Goal: Check status: Check status

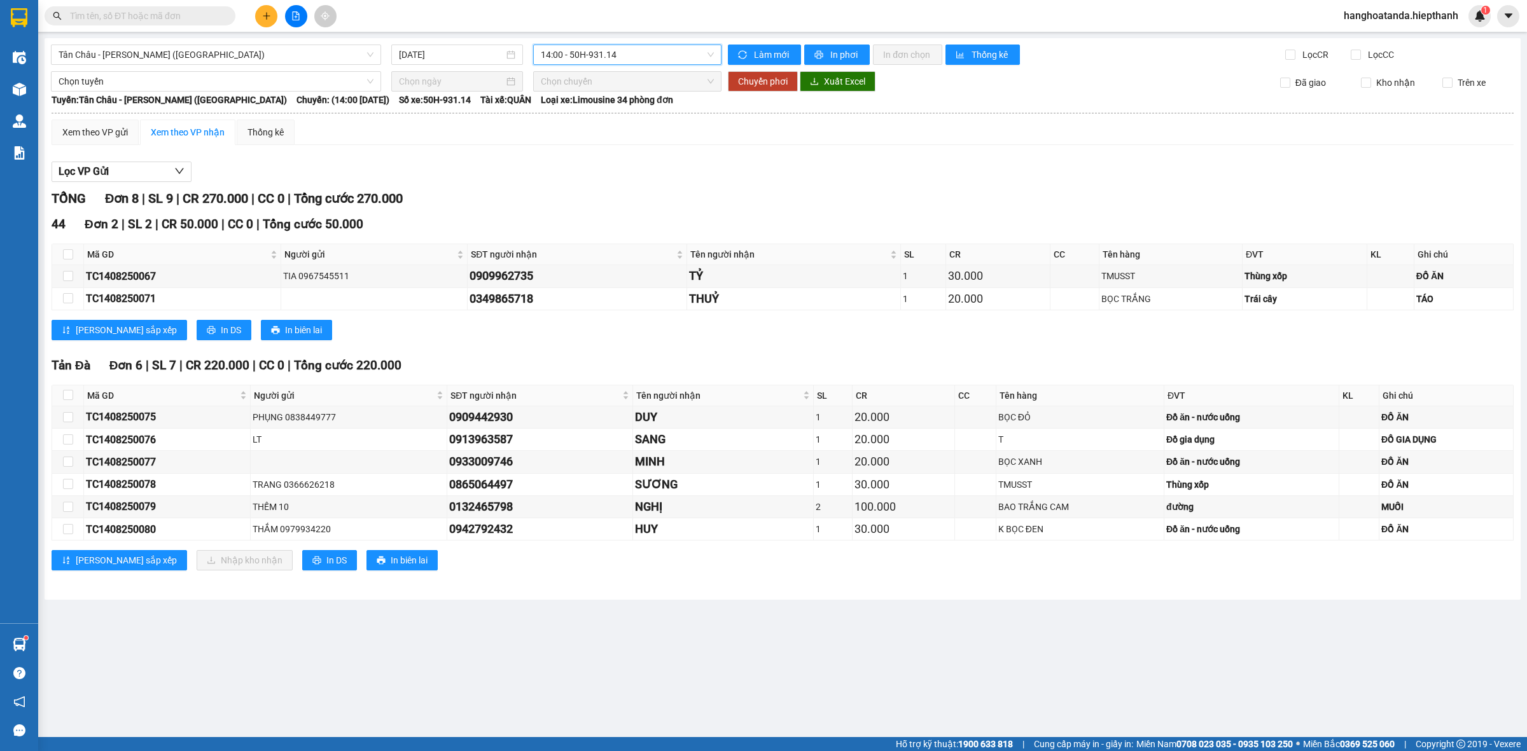
click at [344, 67] on div "[GEOGRAPHIC_DATA] - [GEOGRAPHIC_DATA] (Giường) [DATE] 14:00 14:00 - 50H-931.14 …" at bounding box center [783, 319] width 1476 height 562
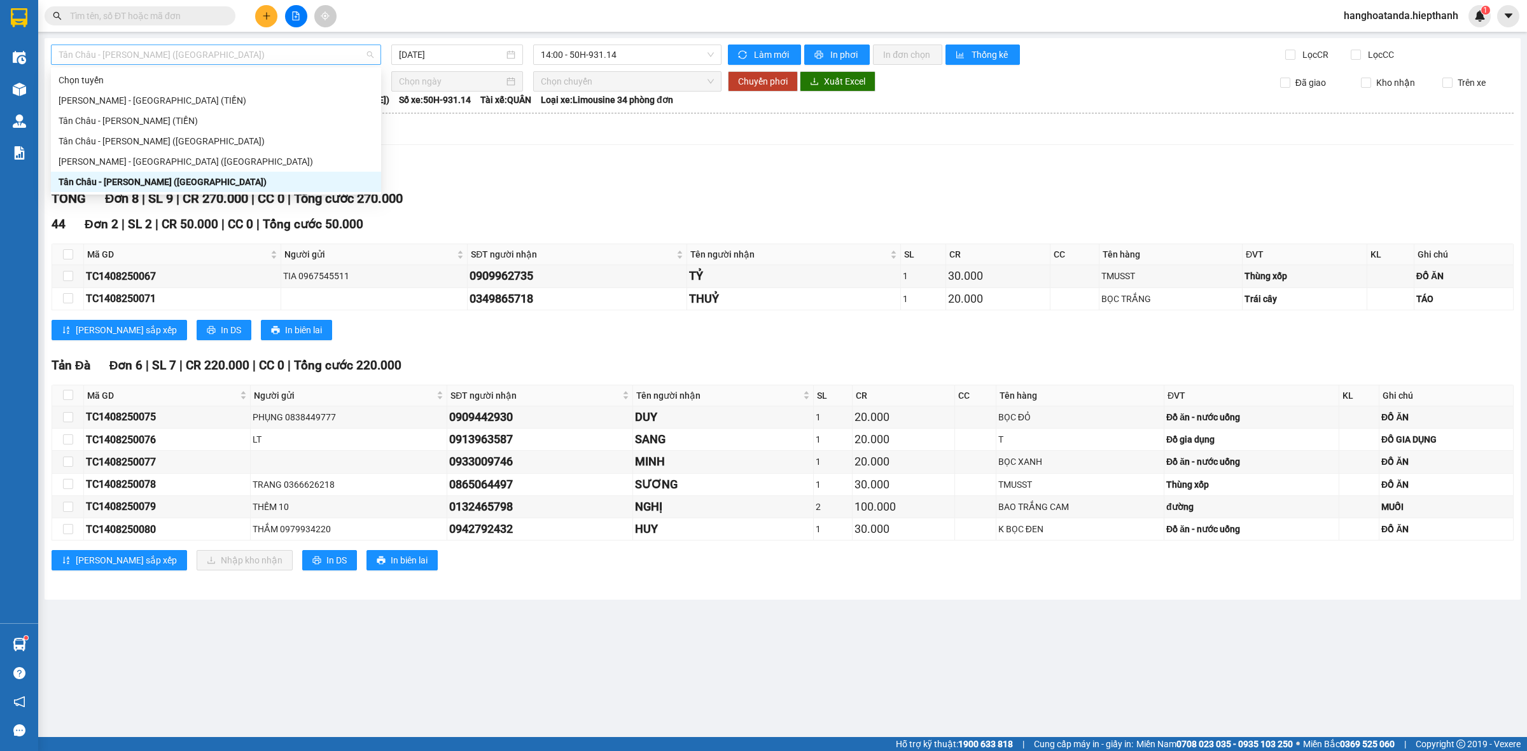
click at [329, 53] on span "Tân Châu - [PERSON_NAME] ([GEOGRAPHIC_DATA])" at bounding box center [216, 54] width 315 height 19
click at [240, 155] on div "[PERSON_NAME] - [GEOGRAPHIC_DATA] ([GEOGRAPHIC_DATA])" at bounding box center [216, 162] width 315 height 14
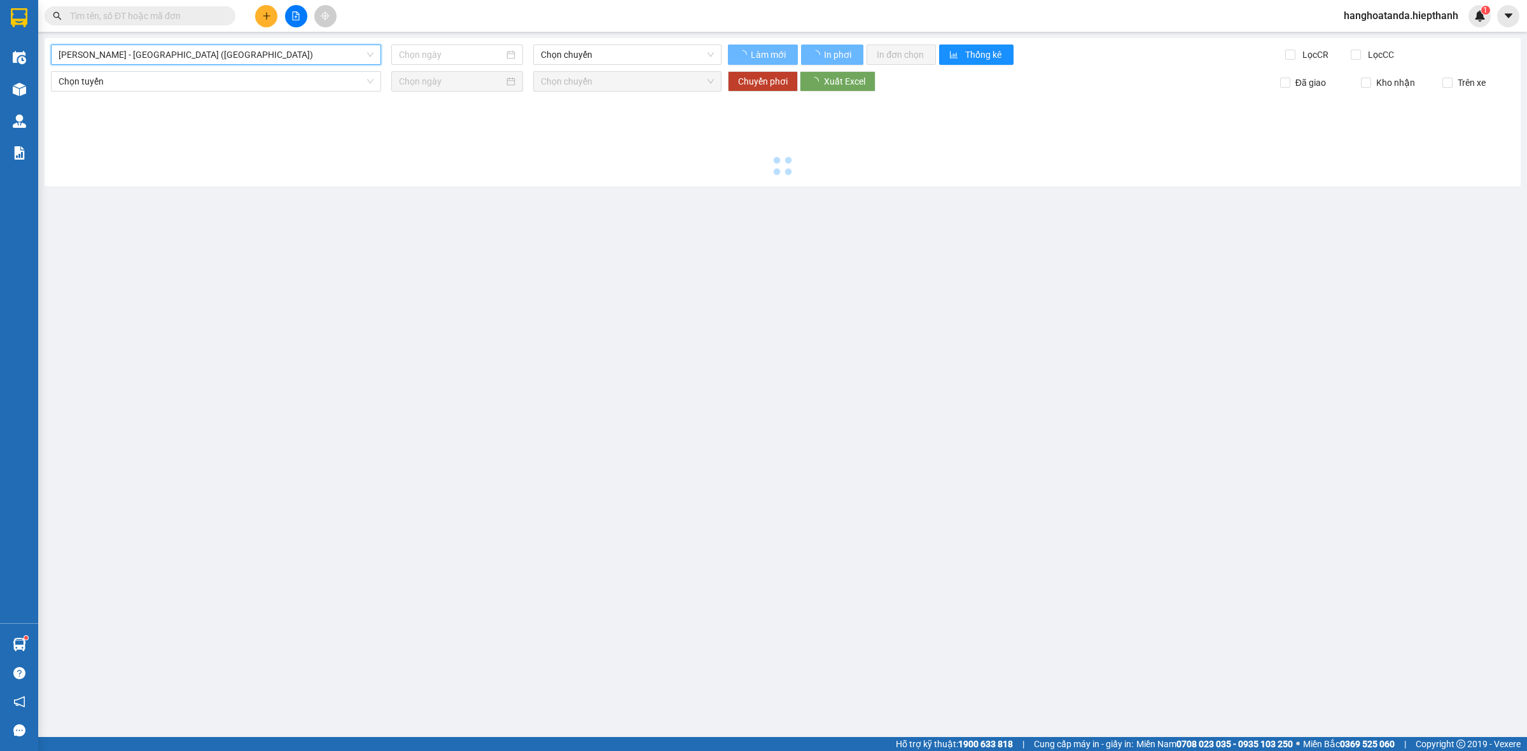
type input "[DATE]"
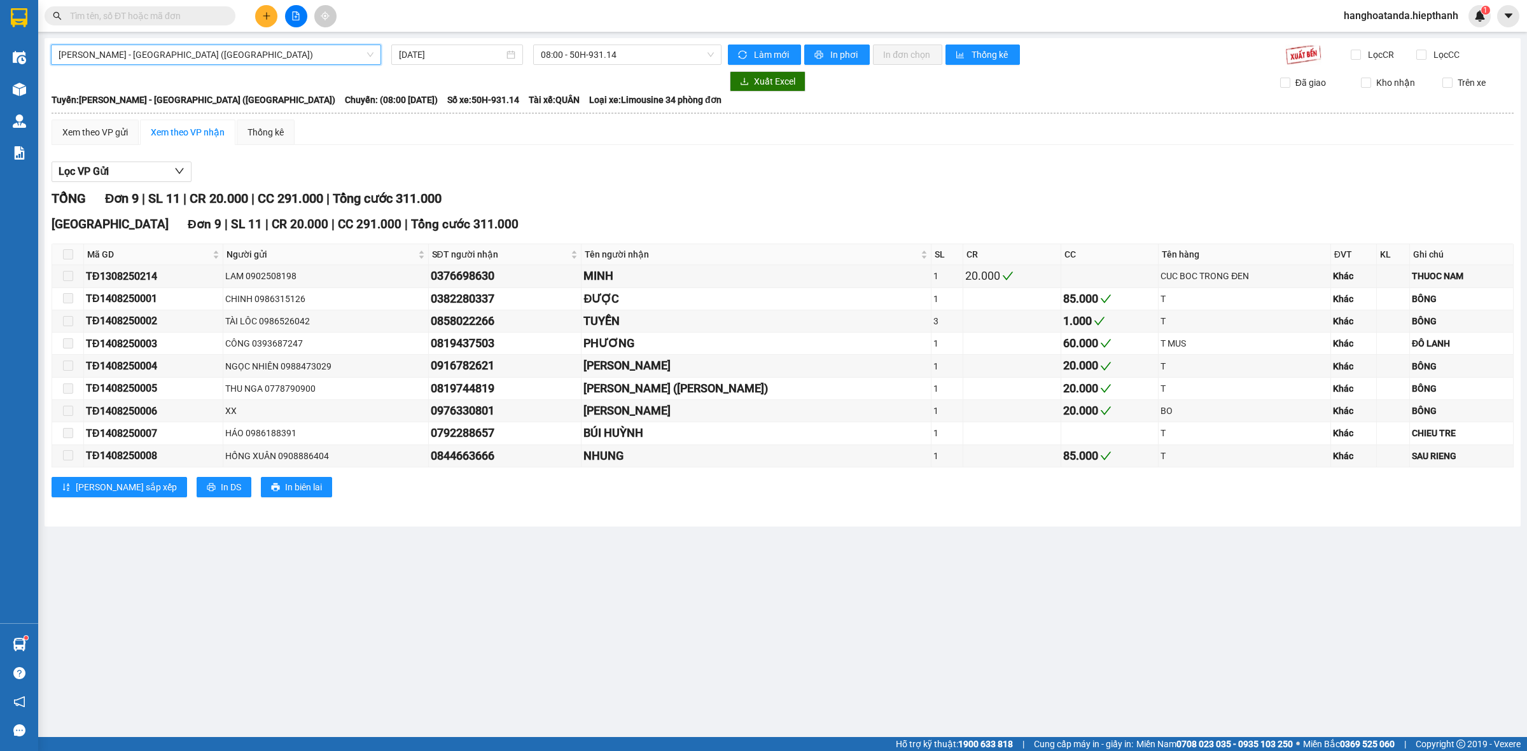
drag, startPoint x: 551, startPoint y: 57, endPoint x: 561, endPoint y: 67, distance: 13.5
click at [557, 60] on span "08:00 - 50H-931.14" at bounding box center [627, 54] width 173 height 19
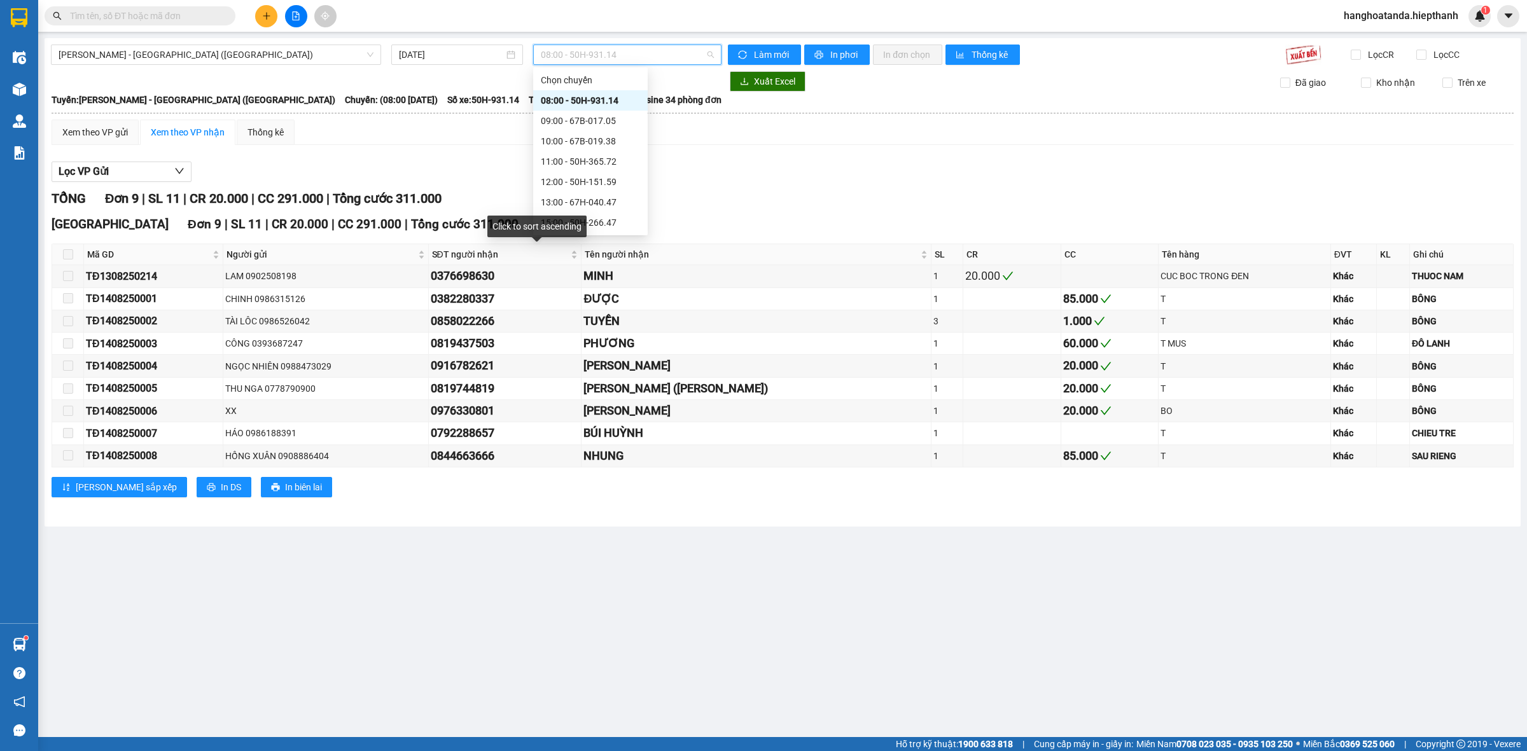
click at [571, 217] on div "Click to sort ascending" at bounding box center [536, 227] width 99 height 22
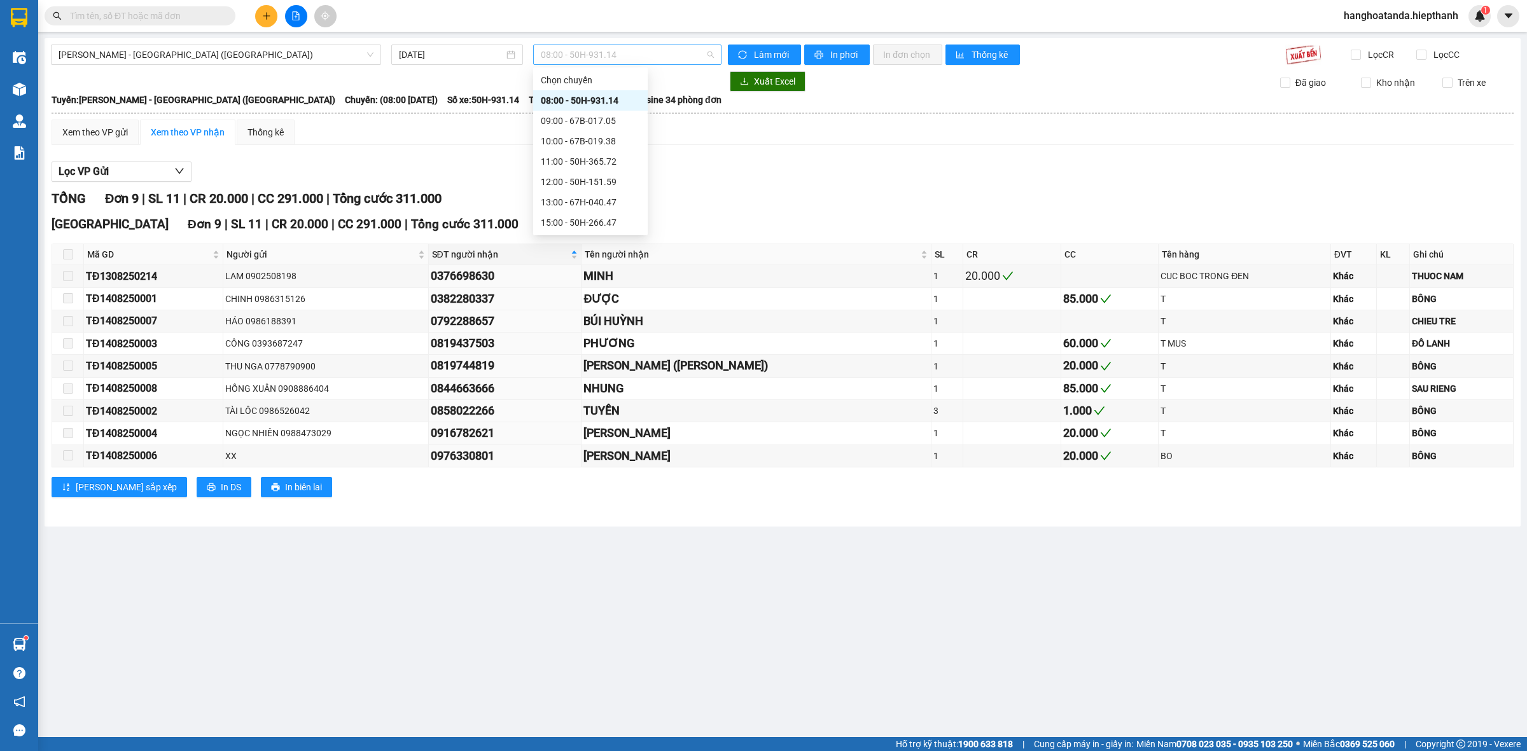
click at [639, 62] on span "08:00 - 50H-931.14" at bounding box center [627, 54] width 173 height 19
click at [602, 236] on div "17:00 - 50H-648.73" at bounding box center [590, 243] width 99 height 14
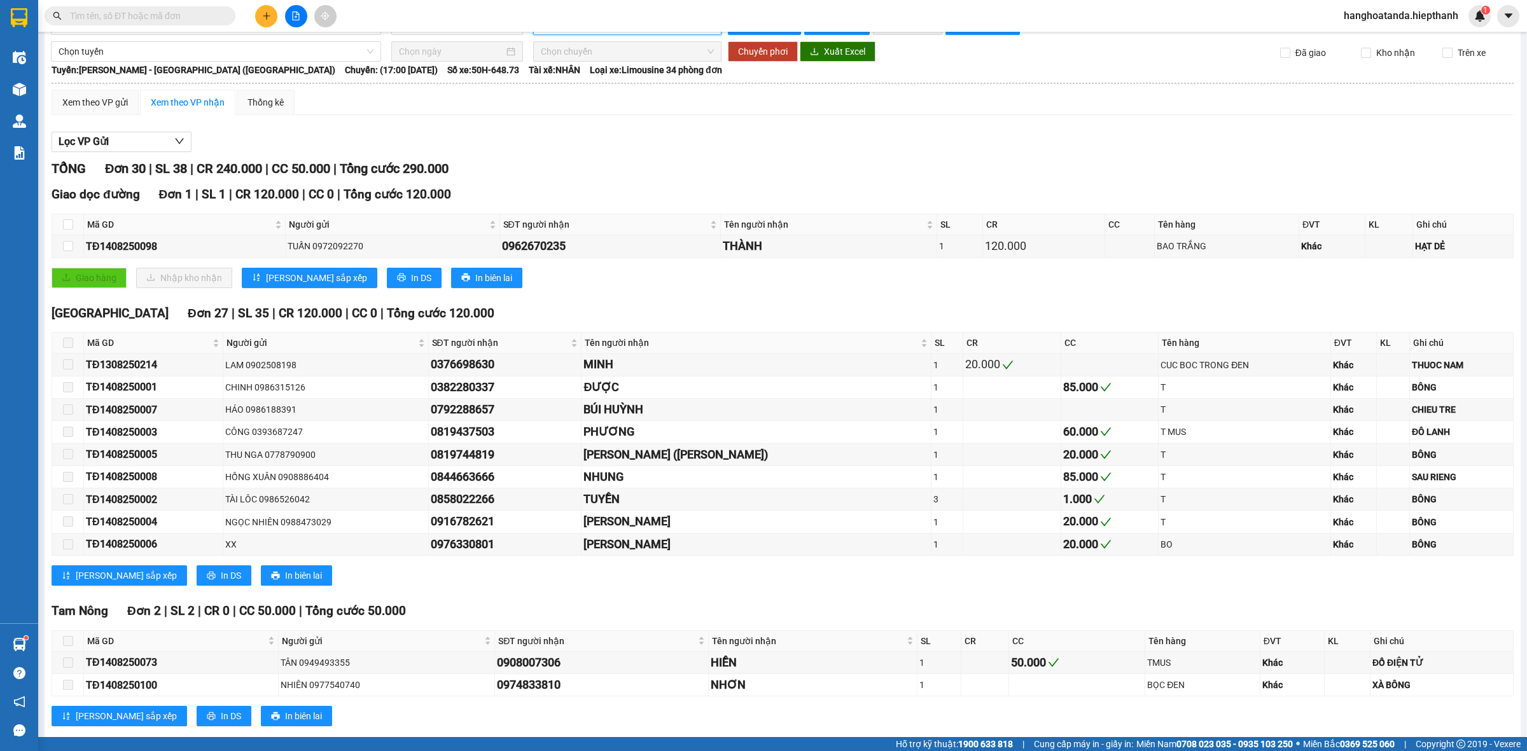
scroll to position [59, 0]
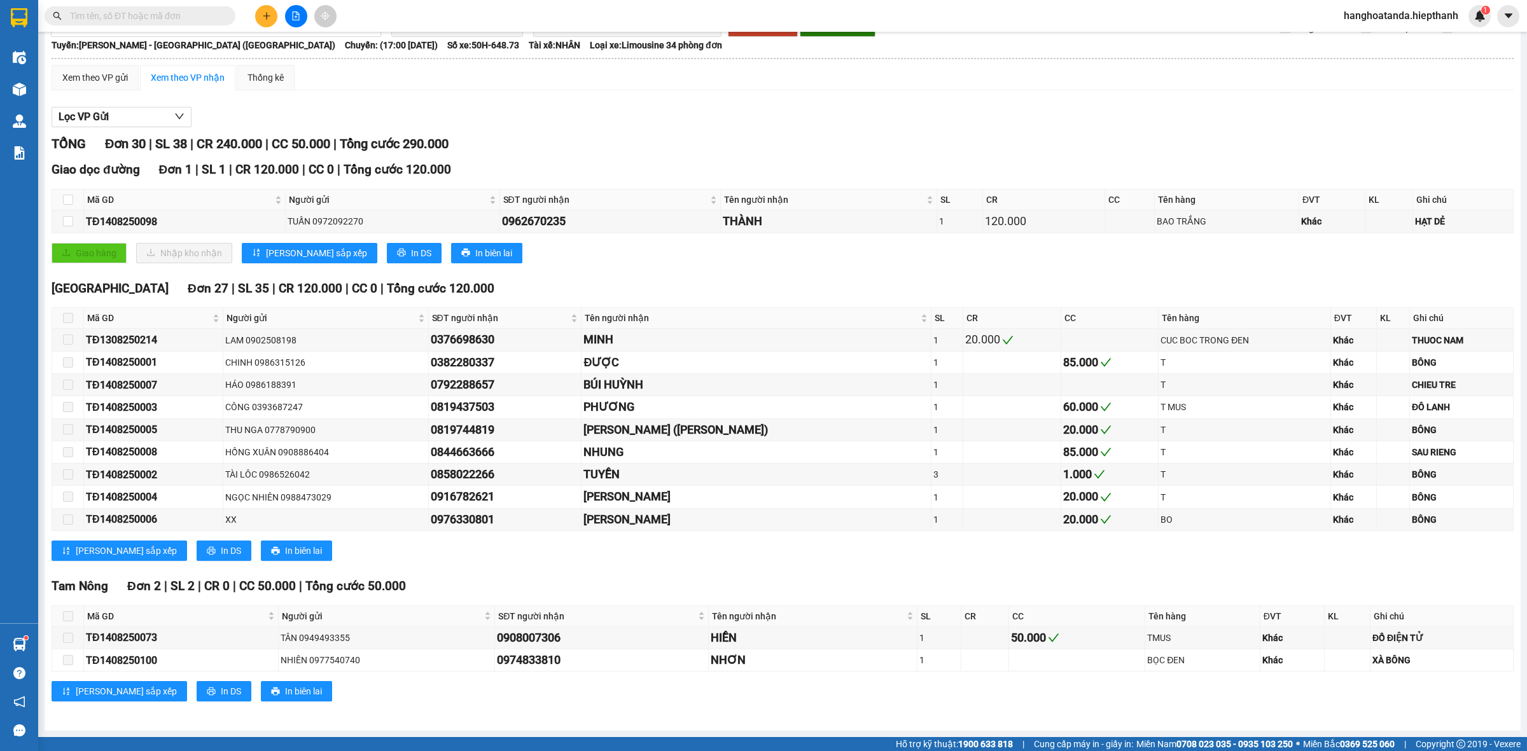
drag, startPoint x: 672, startPoint y: 245, endPoint x: 796, endPoint y: 163, distance: 148.2
click at [796, 163] on div "Giao dọc đường Đơn 1 | SL 1 | CR 120.000 | CC 0 | Tổng cước 120.000" at bounding box center [783, 169] width 1462 height 19
click at [959, 228] on td "1" at bounding box center [960, 222] width 46 height 22
click at [955, 237] on div "Giao dọc đường Đơn 1 | SL 1 | CR 120.000 | CC 0 | Tổng cước 120.000 Mã GD Người…" at bounding box center [783, 216] width 1462 height 112
